Goal: Information Seeking & Learning: Understand process/instructions

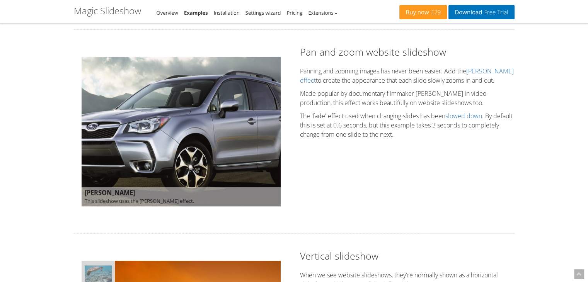
scroll to position [464, 0]
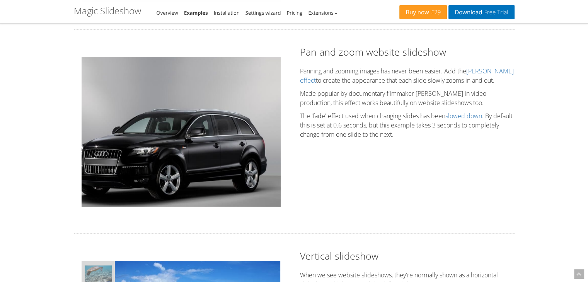
click at [209, 119] on img at bounding box center [161, 146] width 239 height 179
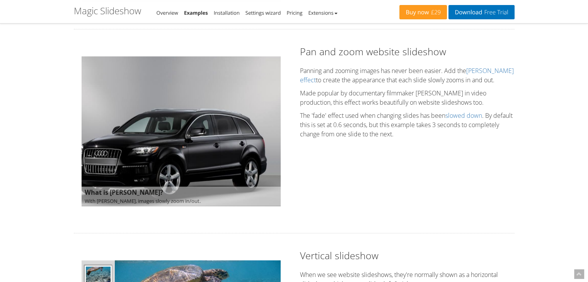
click at [128, 191] on b "What is [PERSON_NAME]?" at bounding box center [181, 193] width 193 height 10
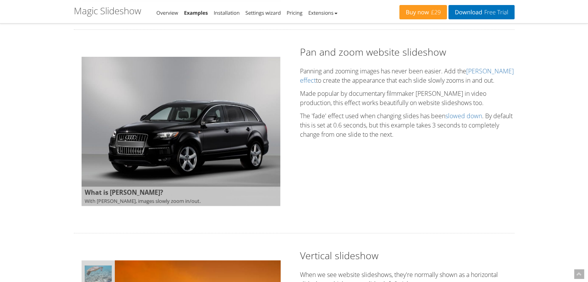
click at [177, 138] on img at bounding box center [181, 132] width 199 height 150
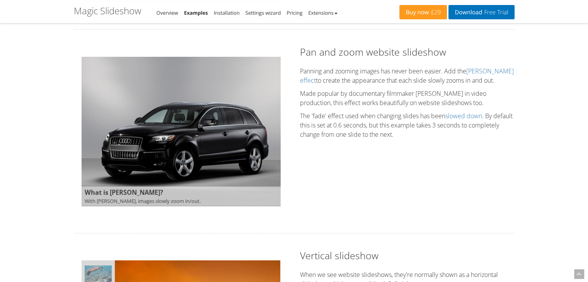
click at [199, 134] on img at bounding box center [176, 135] width 207 height 156
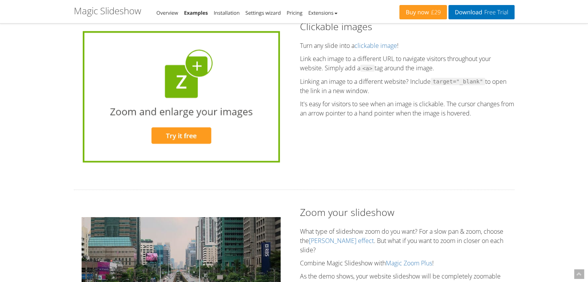
scroll to position [1701, 0]
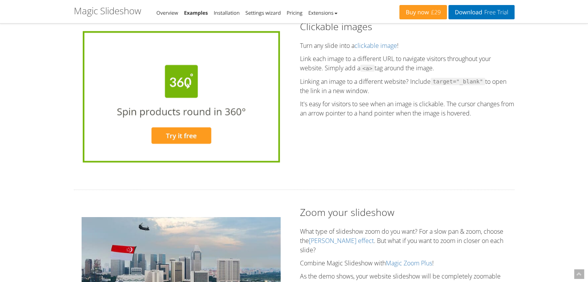
drag, startPoint x: 364, startPoint y: 67, endPoint x: 437, endPoint y: 65, distance: 73.5
click at [437, 65] on p "Link each image to a different URL to navigate visitors throughout your website…" at bounding box center [407, 63] width 215 height 19
click at [333, 70] on p "Link each image to a different URL to navigate visitors throughout your website…" at bounding box center [407, 63] width 215 height 19
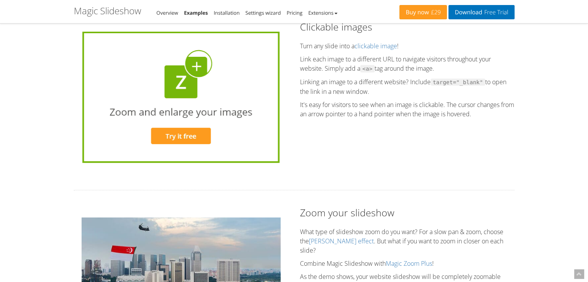
scroll to position [1701, 0]
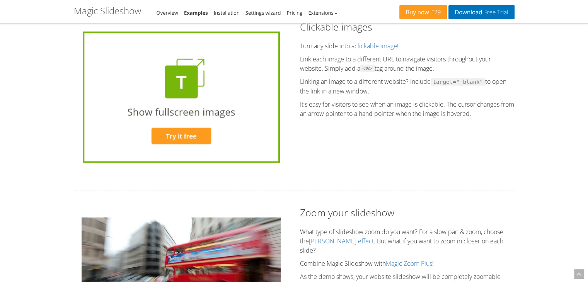
click at [363, 68] on code "<a>" at bounding box center [367, 68] width 15 height 7
drag, startPoint x: 363, startPoint y: 68, endPoint x: 425, endPoint y: 67, distance: 61.9
click at [425, 67] on p "Link each image to a different URL to navigate visitors throughout your website…" at bounding box center [407, 64] width 215 height 19
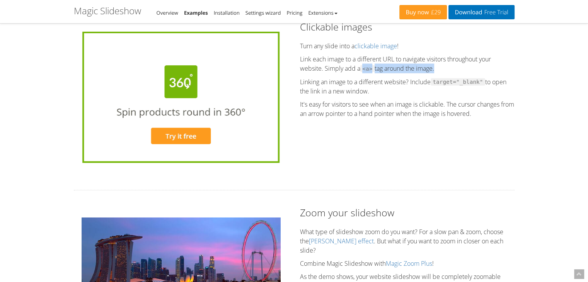
scroll to position [1701, 0]
